Goal: Task Accomplishment & Management: Use online tool/utility

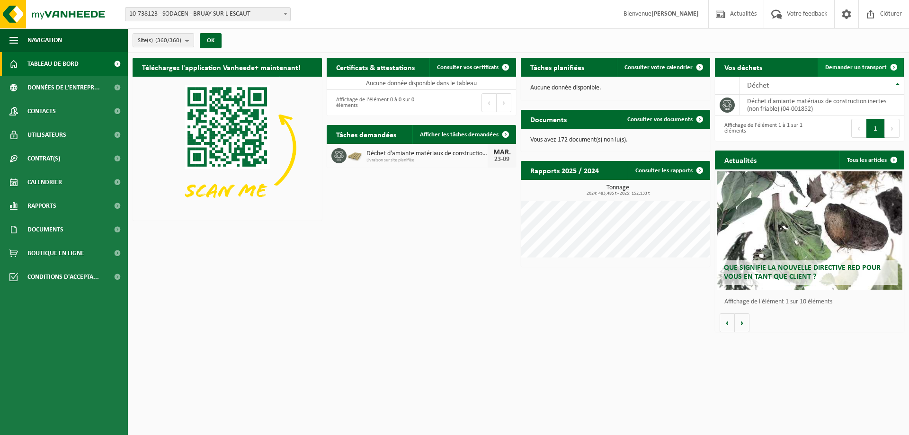
click at [866, 64] on span "Demander un transport" at bounding box center [856, 67] width 62 height 6
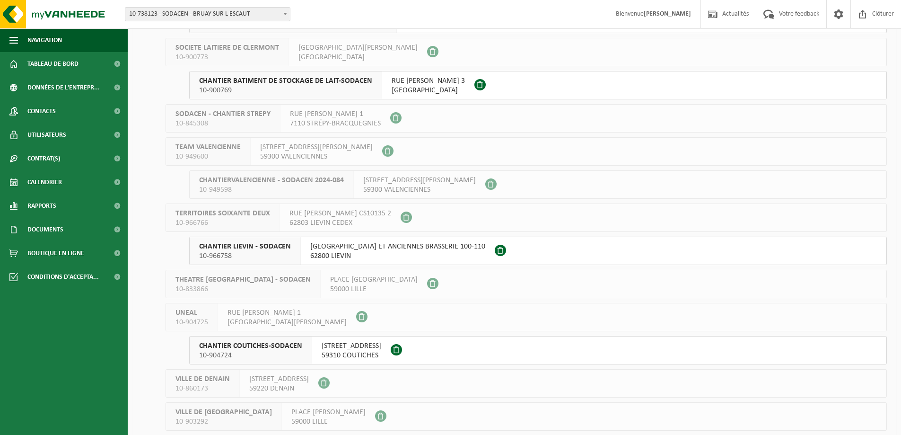
scroll to position [11496, 0]
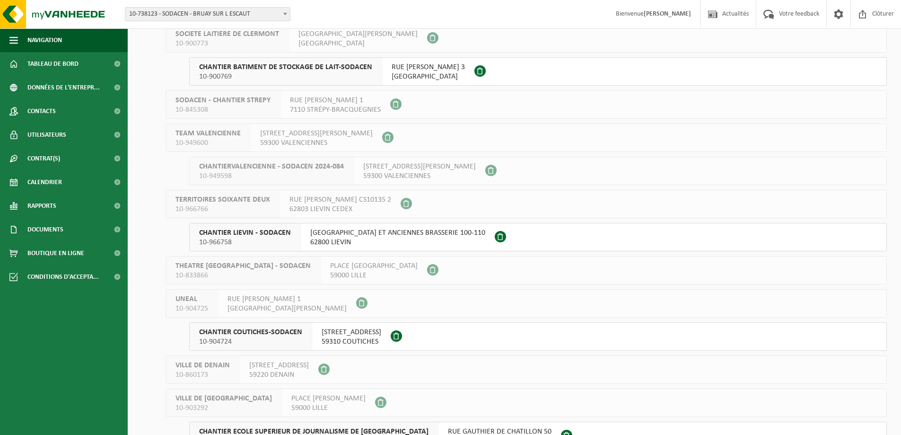
click at [342, 74] on span "10-900769" at bounding box center [285, 76] width 173 height 9
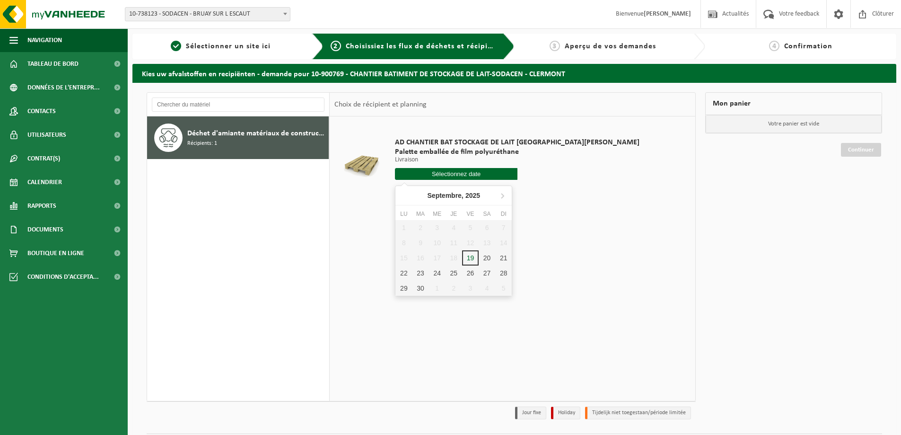
click at [448, 171] on input "text" at bounding box center [456, 174] width 123 height 12
click at [450, 273] on div "25" at bounding box center [454, 272] width 17 height 15
type input "à partir de 2025-09-25"
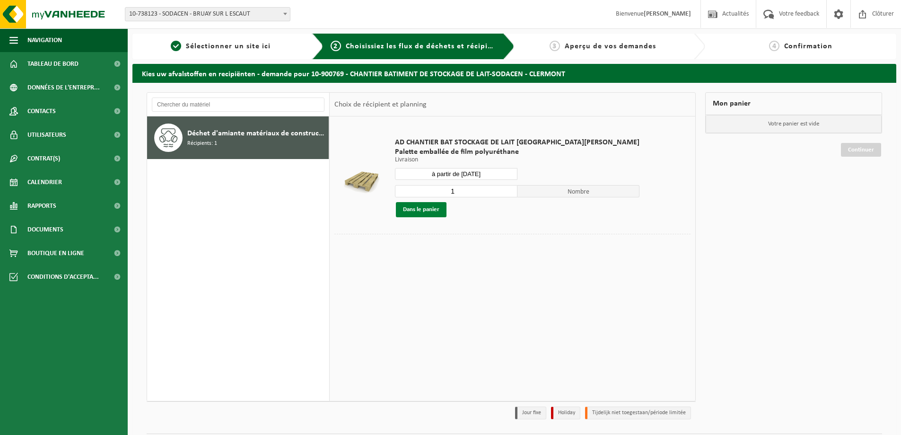
click at [427, 208] on button "Dans le panier" at bounding box center [421, 209] width 51 height 15
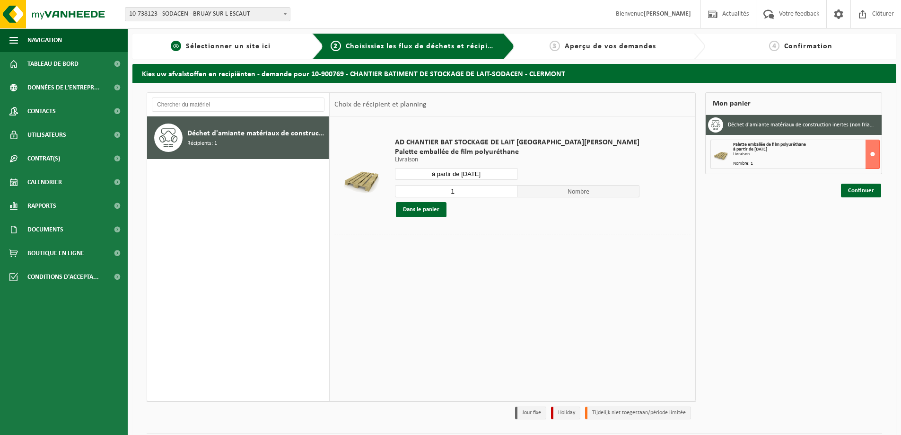
click at [232, 44] on span "Sélectionner un site ici" at bounding box center [228, 47] width 85 height 8
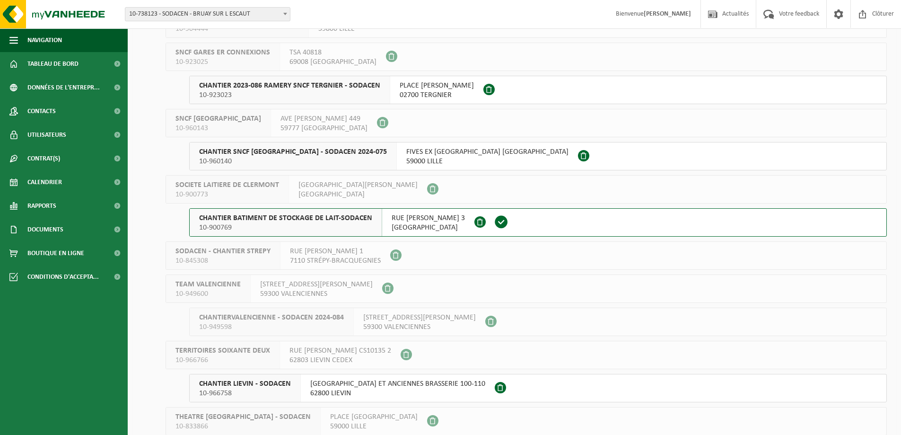
scroll to position [11331, 0]
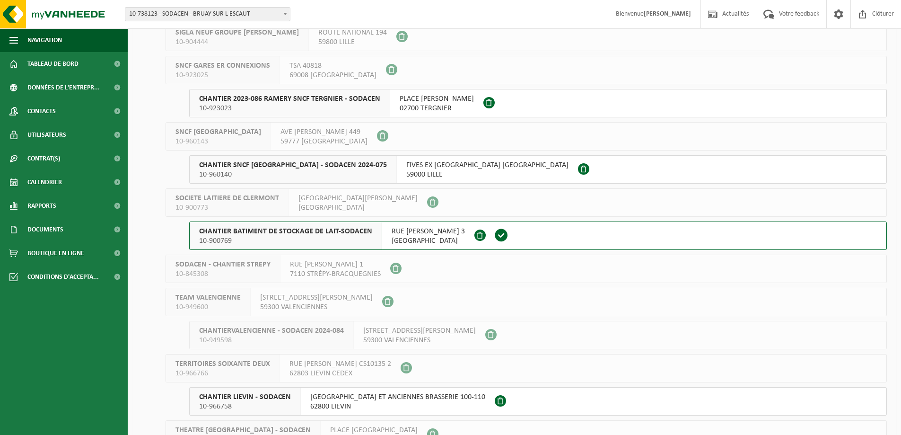
click at [315, 231] on span "CHANTIER BATIMENT DE STOCKAGE DE LAIT-SODACEN" at bounding box center [285, 231] width 173 height 9
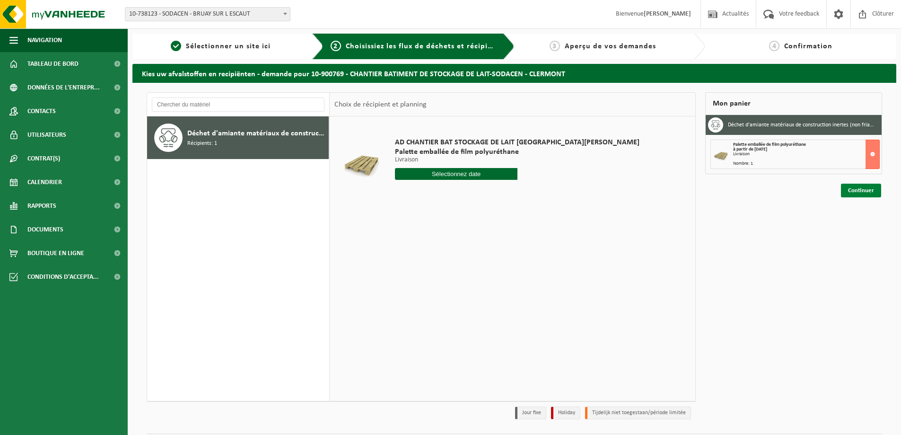
click at [859, 187] on link "Continuer" at bounding box center [861, 191] width 40 height 14
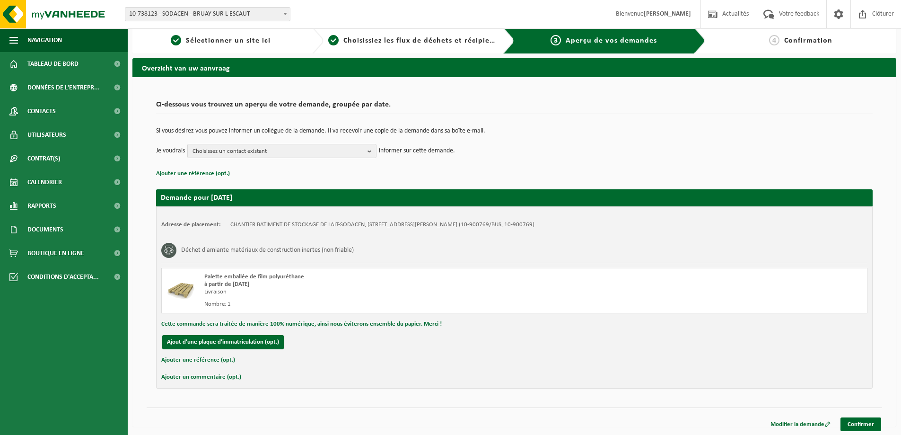
scroll to position [7, 0]
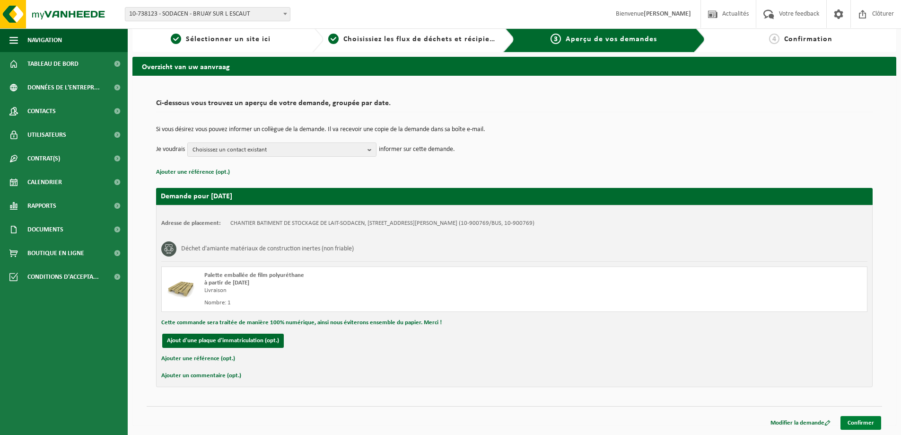
click at [857, 423] on link "Confirmer" at bounding box center [861, 423] width 41 height 14
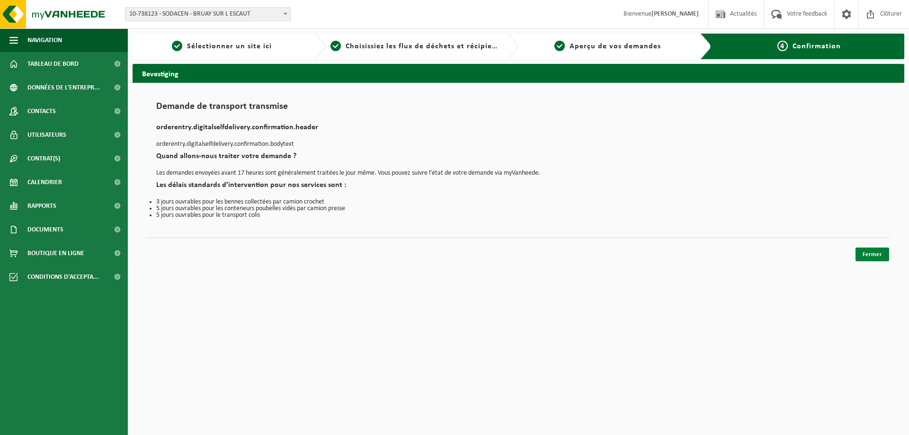
click at [865, 254] on link "Fermer" at bounding box center [872, 254] width 34 height 14
